Goal: Information Seeking & Learning: Learn about a topic

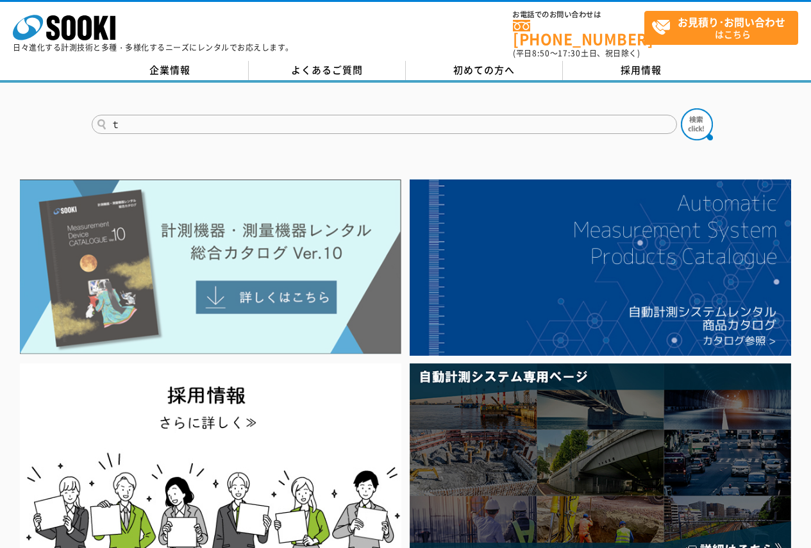
type input "ｔ"
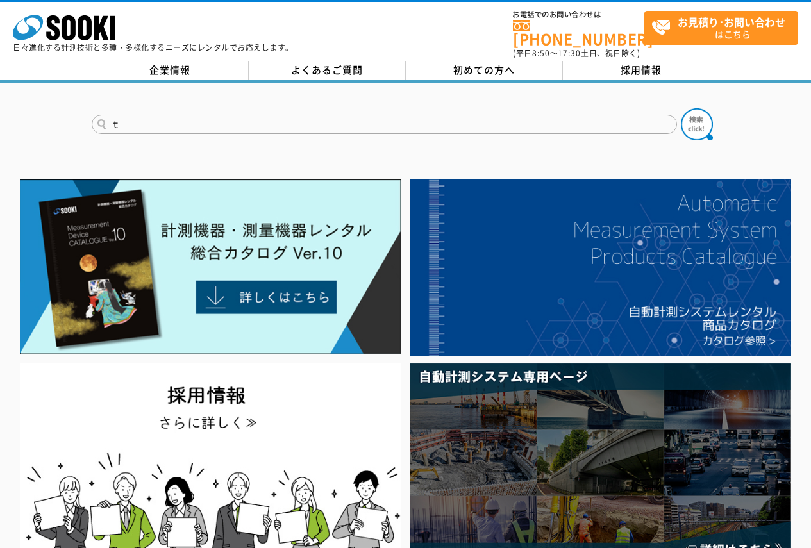
click at [204, 128] on form "ｔ" at bounding box center [406, 126] width 628 height 36
drag, startPoint x: 194, startPoint y: 121, endPoint x: 100, endPoint y: 111, distance: 94.2
click at [100, 122] on input "ｔ" at bounding box center [384, 124] width 585 height 19
type input "て"
type input "テンションメーター"
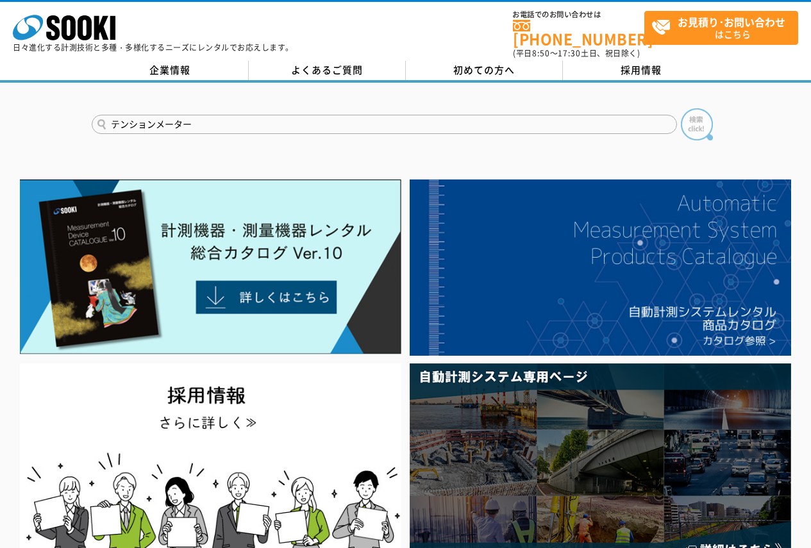
click at [681, 122] on img at bounding box center [697, 124] width 32 height 32
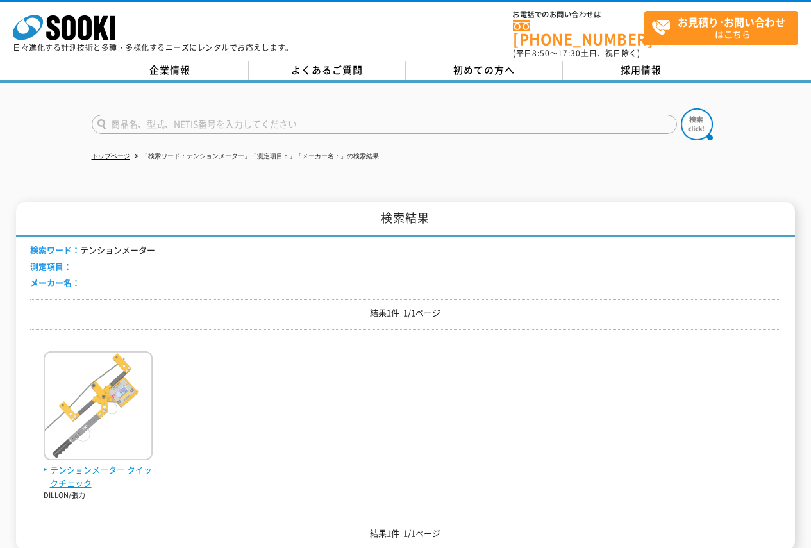
click at [92, 451] on img at bounding box center [98, 407] width 109 height 112
click at [140, 463] on span "テンションメーター クイックチェック" at bounding box center [98, 476] width 109 height 27
